Goal: Task Accomplishment & Management: Manage account settings

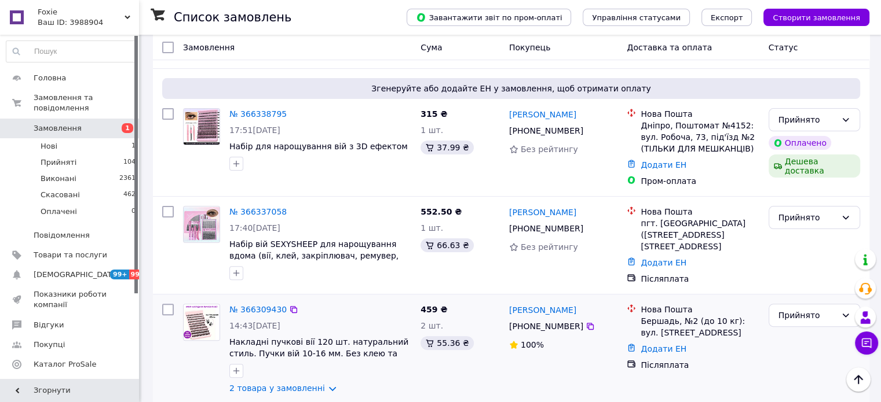
scroll to position [290, 0]
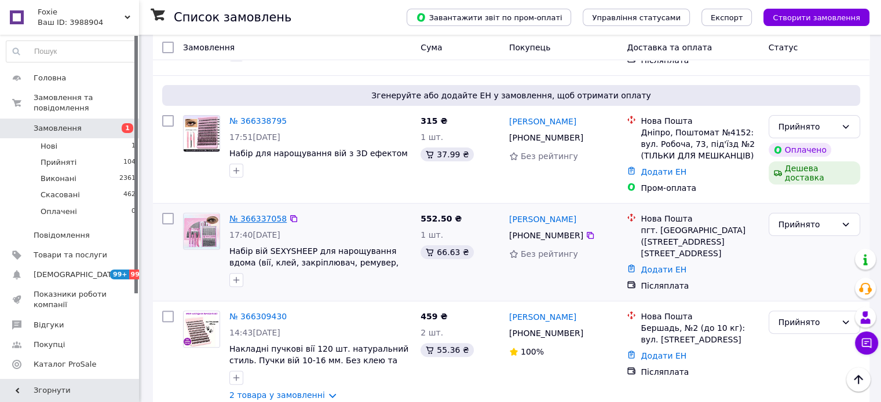
click at [254, 214] on link "№ 366337058" at bounding box center [257, 218] width 57 height 9
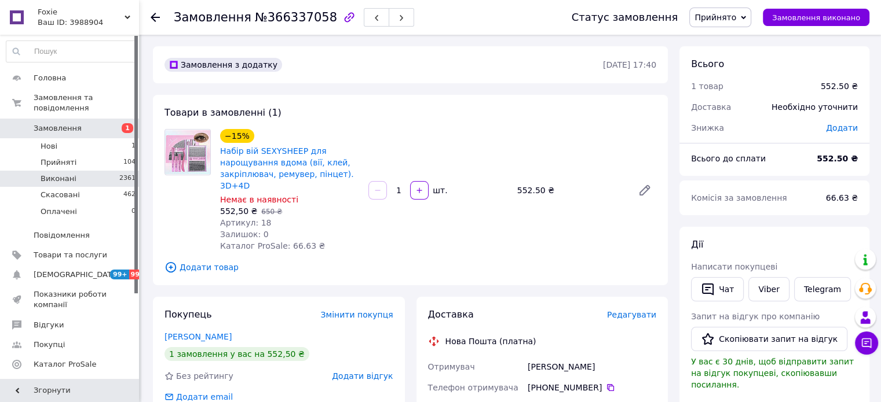
scroll to position [58, 0]
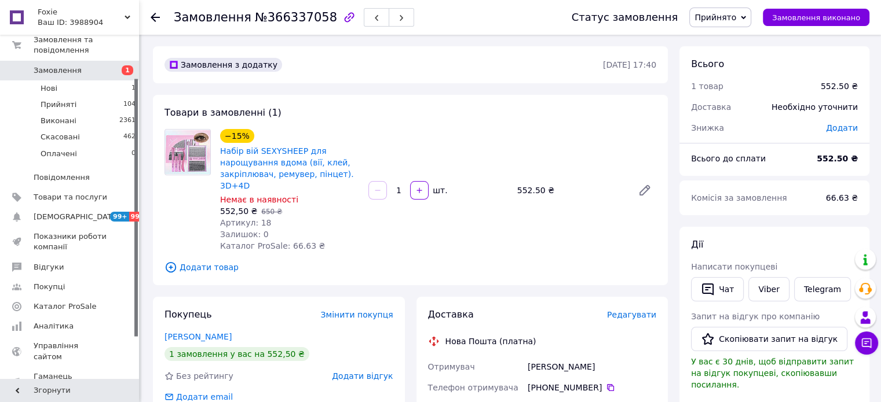
click at [153, 19] on use at bounding box center [155, 17] width 9 height 9
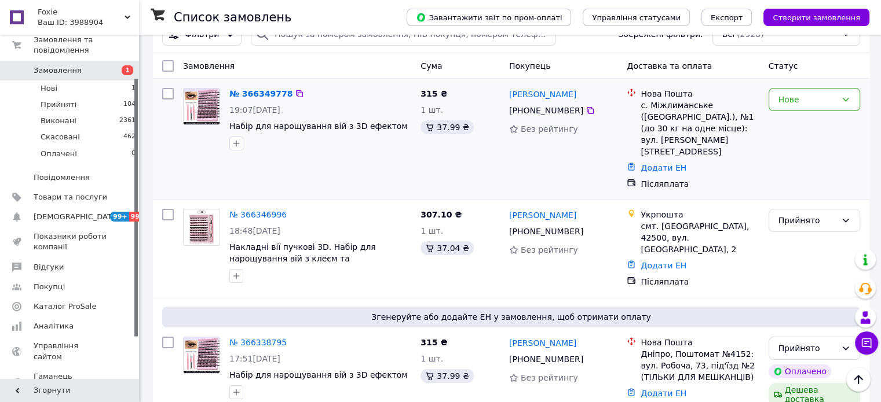
scroll to position [58, 0]
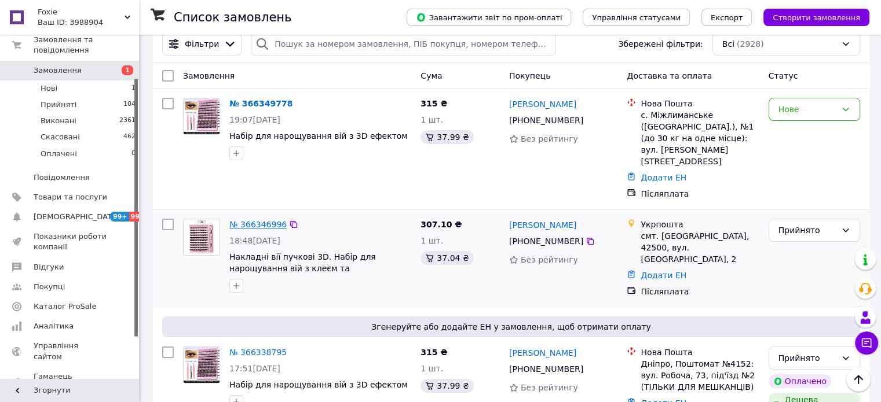
click at [253, 220] on link "№ 366346996" at bounding box center [257, 224] width 57 height 9
